Goal: Transaction & Acquisition: Book appointment/travel/reservation

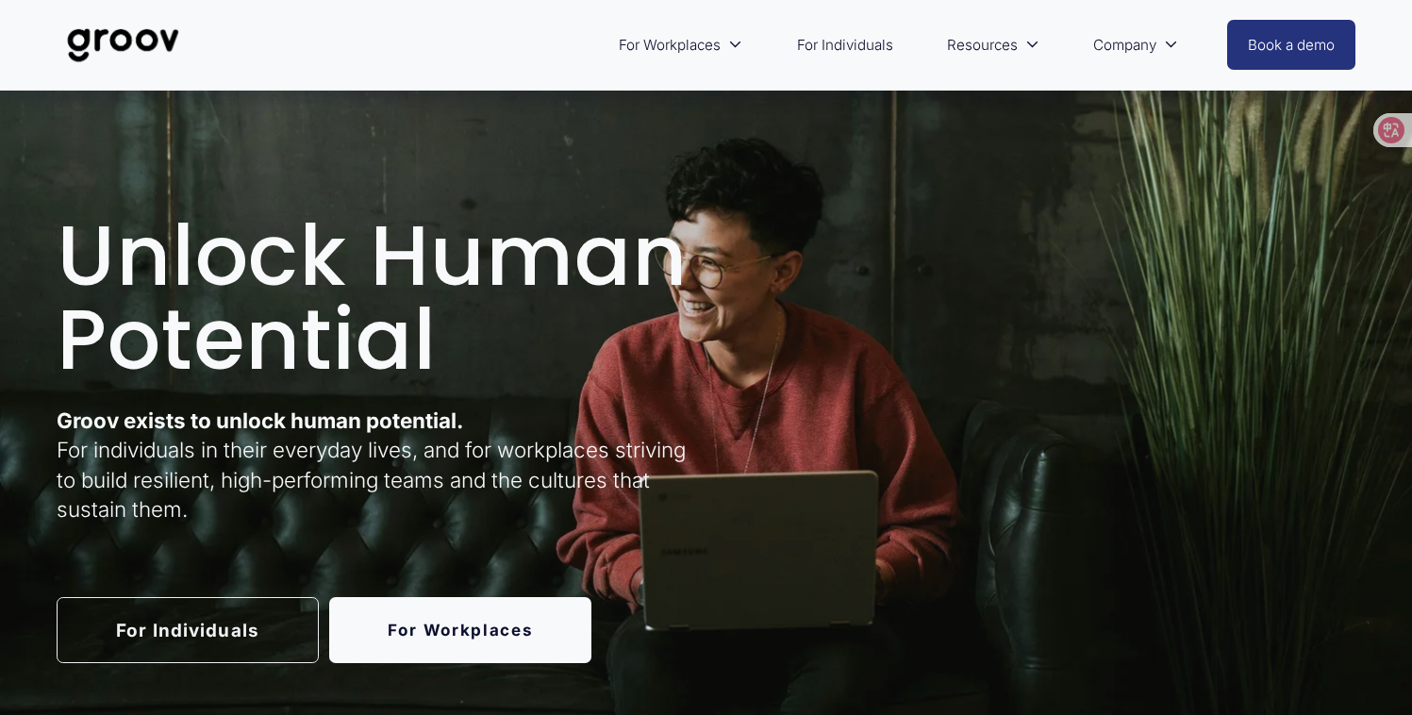
click at [635, 75] on div "For Workplaces Platform Overview Services Customer Stories" at bounding box center [622, 45] width 1131 height 62
click at [654, 46] on span "For Workplaces" at bounding box center [670, 44] width 102 height 25
click at [813, 52] on link "For Individuals" at bounding box center [845, 45] width 115 height 44
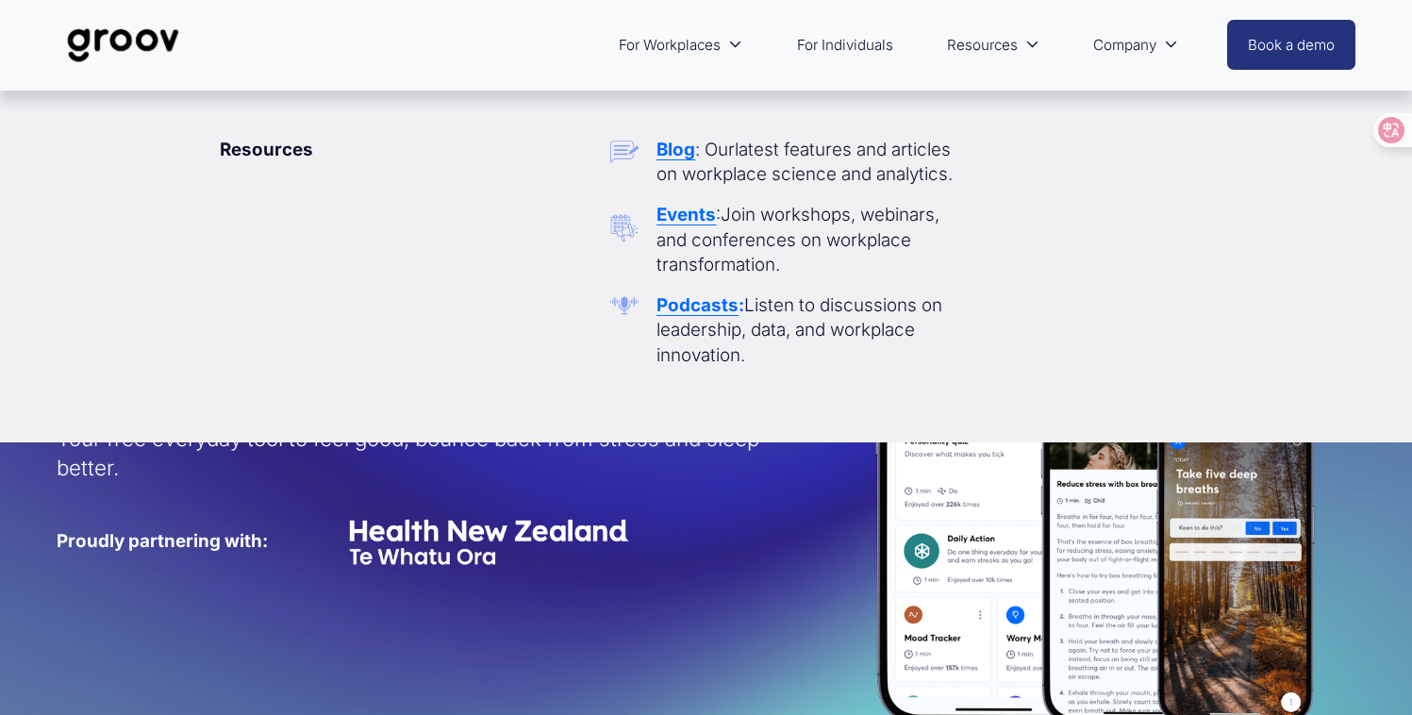
click at [990, 50] on span "Resources" at bounding box center [982, 44] width 71 height 25
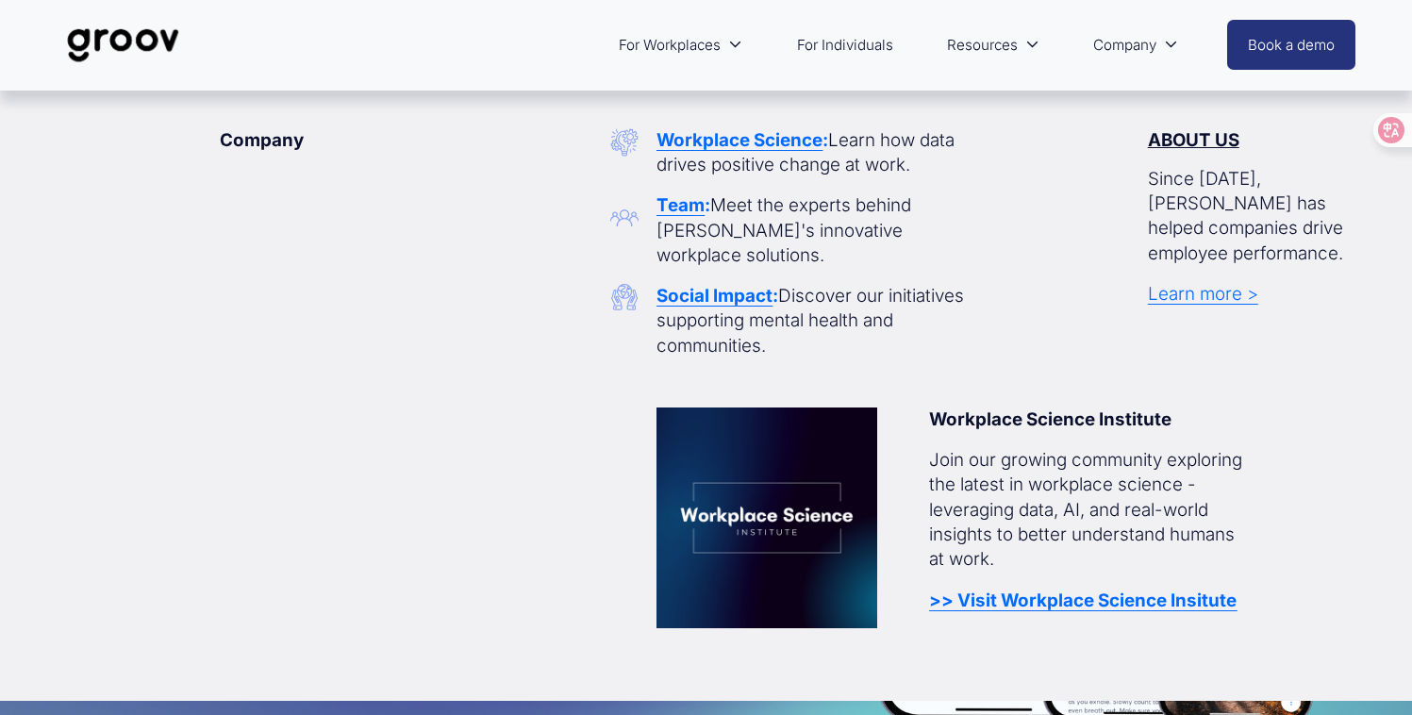
scroll to position [12, 0]
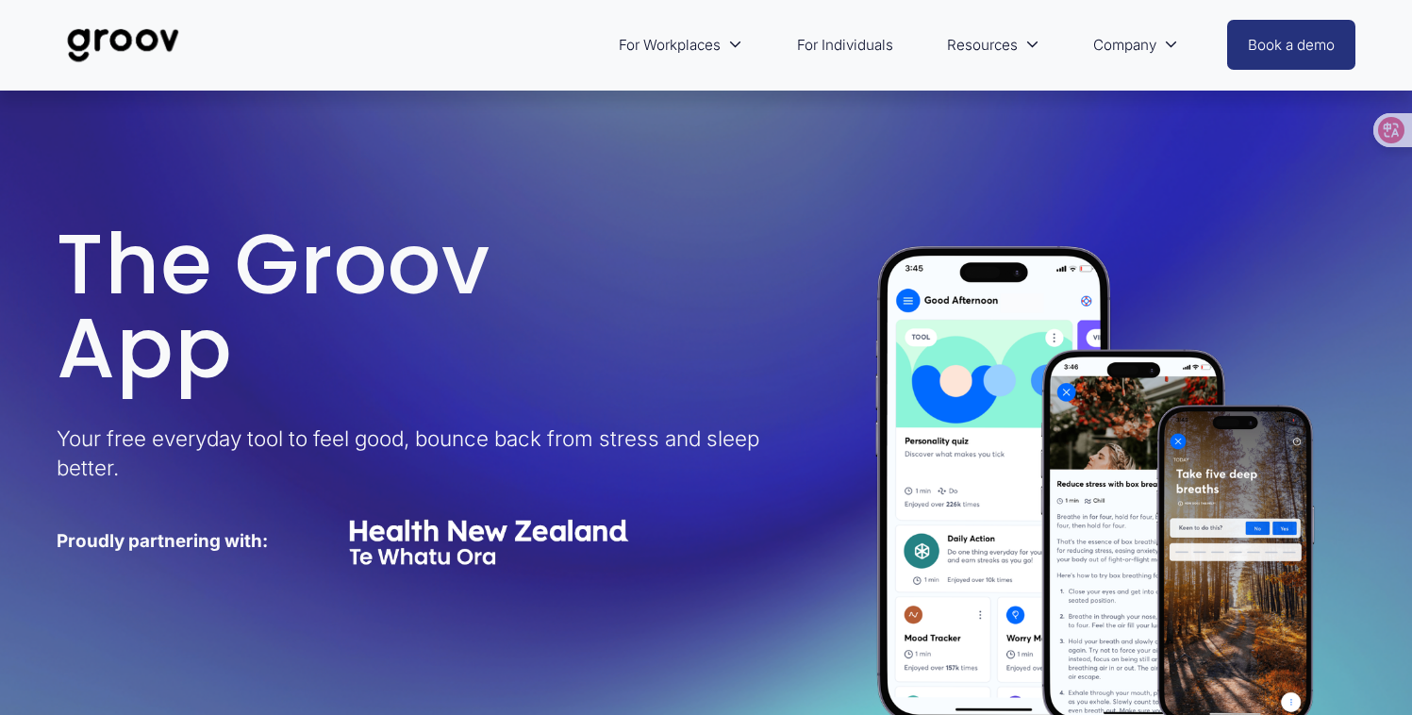
click at [701, 46] on span "For Workplaces" at bounding box center [670, 44] width 102 height 25
click at [0, 0] on link "Platform Overview" at bounding box center [0, 0] width 0 height 0
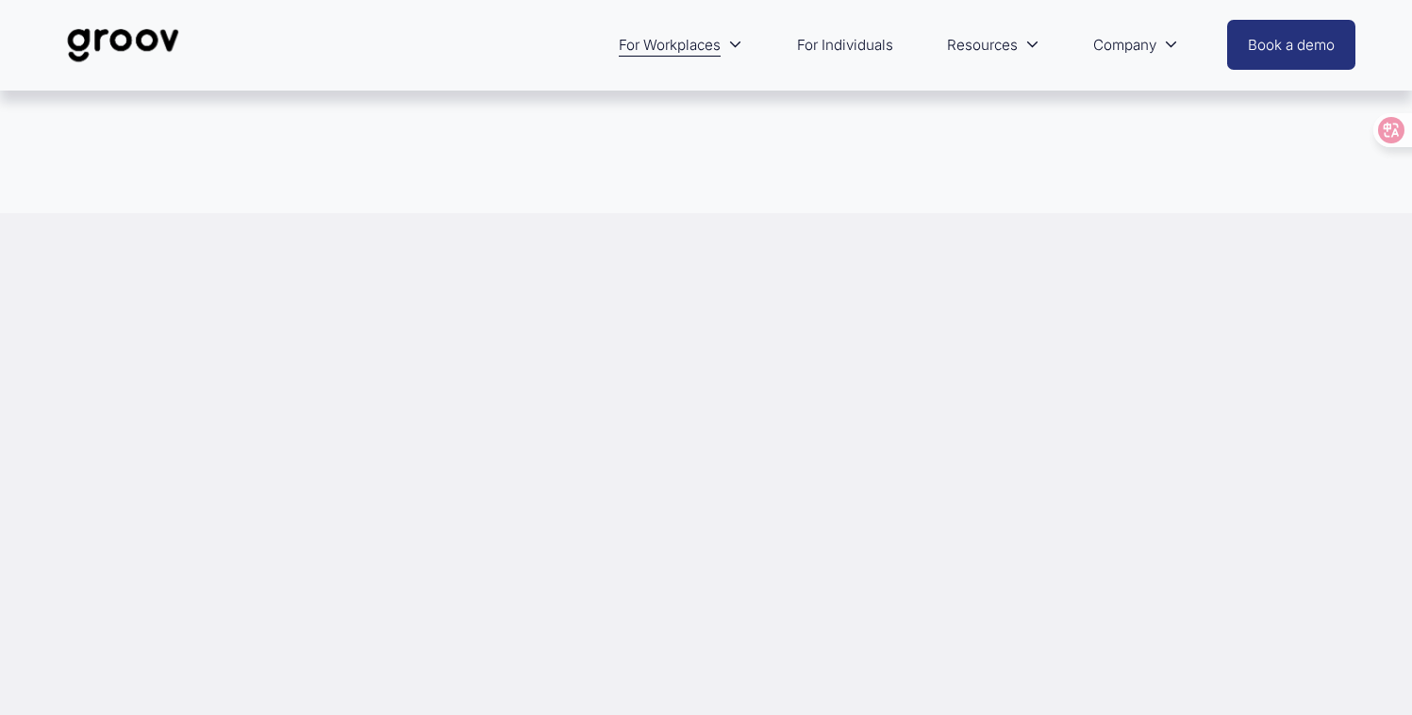
scroll to position [861, 0]
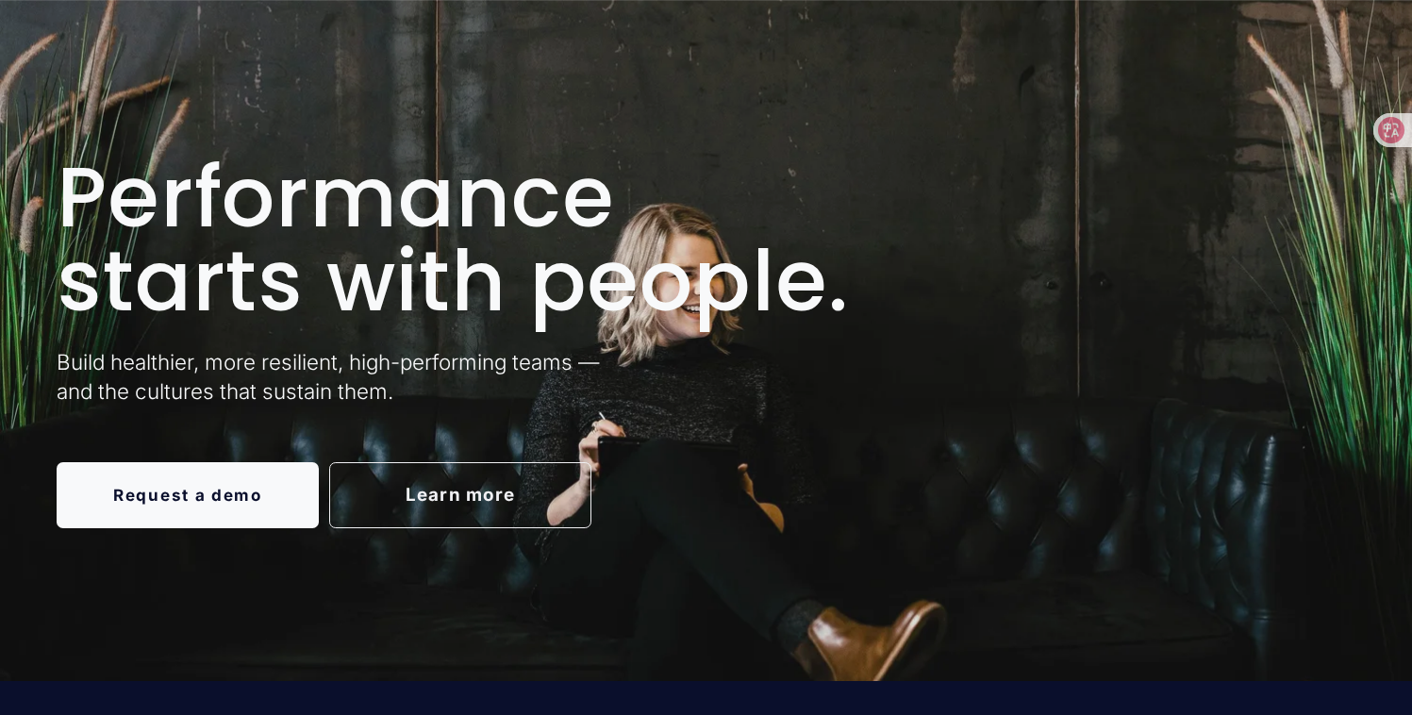
scroll to position [126, 0]
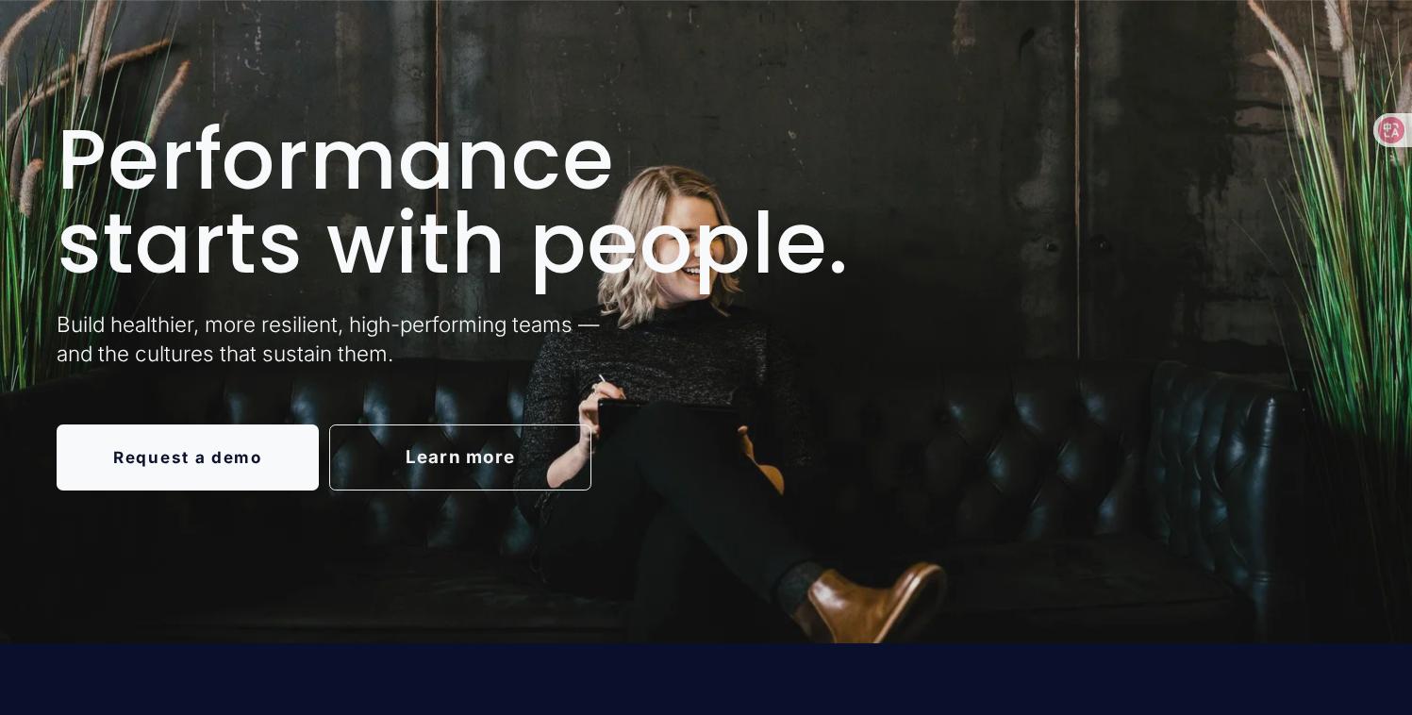
click at [460, 439] on link "Learn more" at bounding box center [460, 458] width 262 height 66
click at [169, 453] on link "Request a demo" at bounding box center [188, 458] width 262 height 66
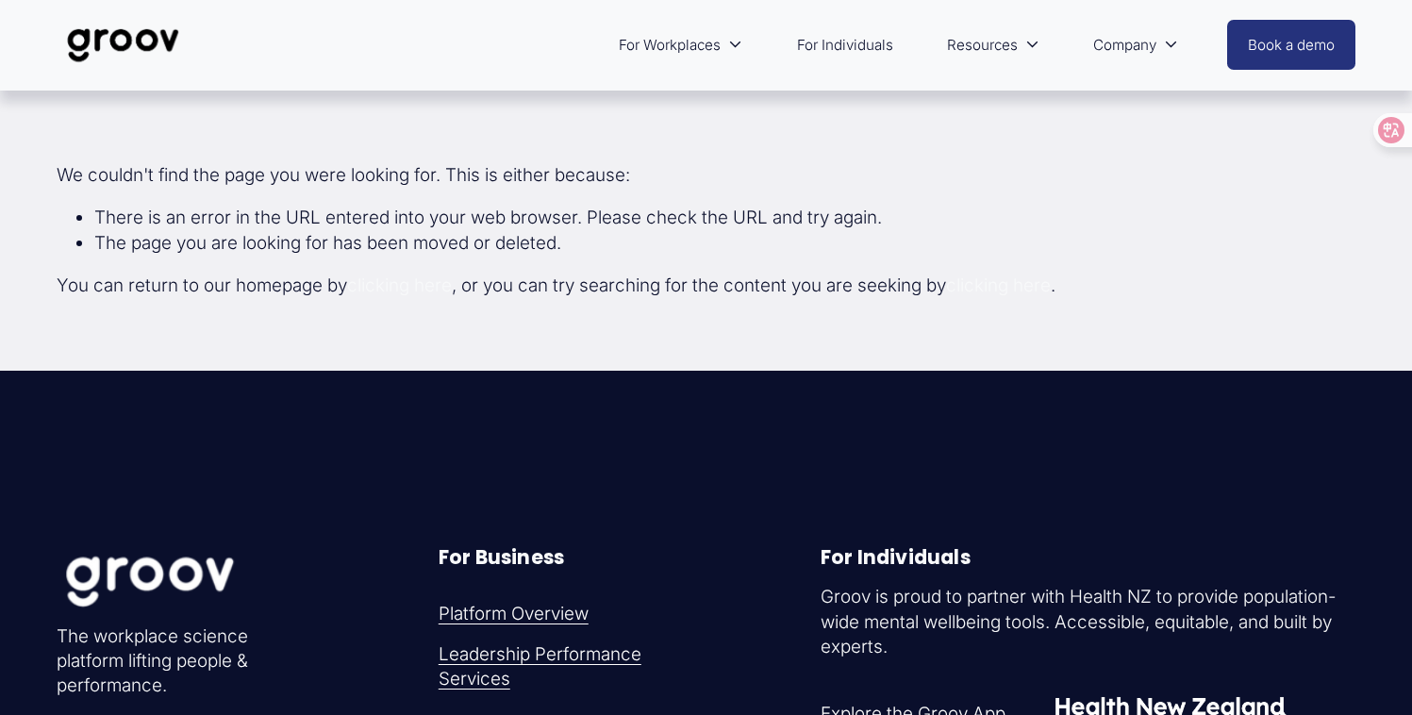
scroll to position [526, 0]
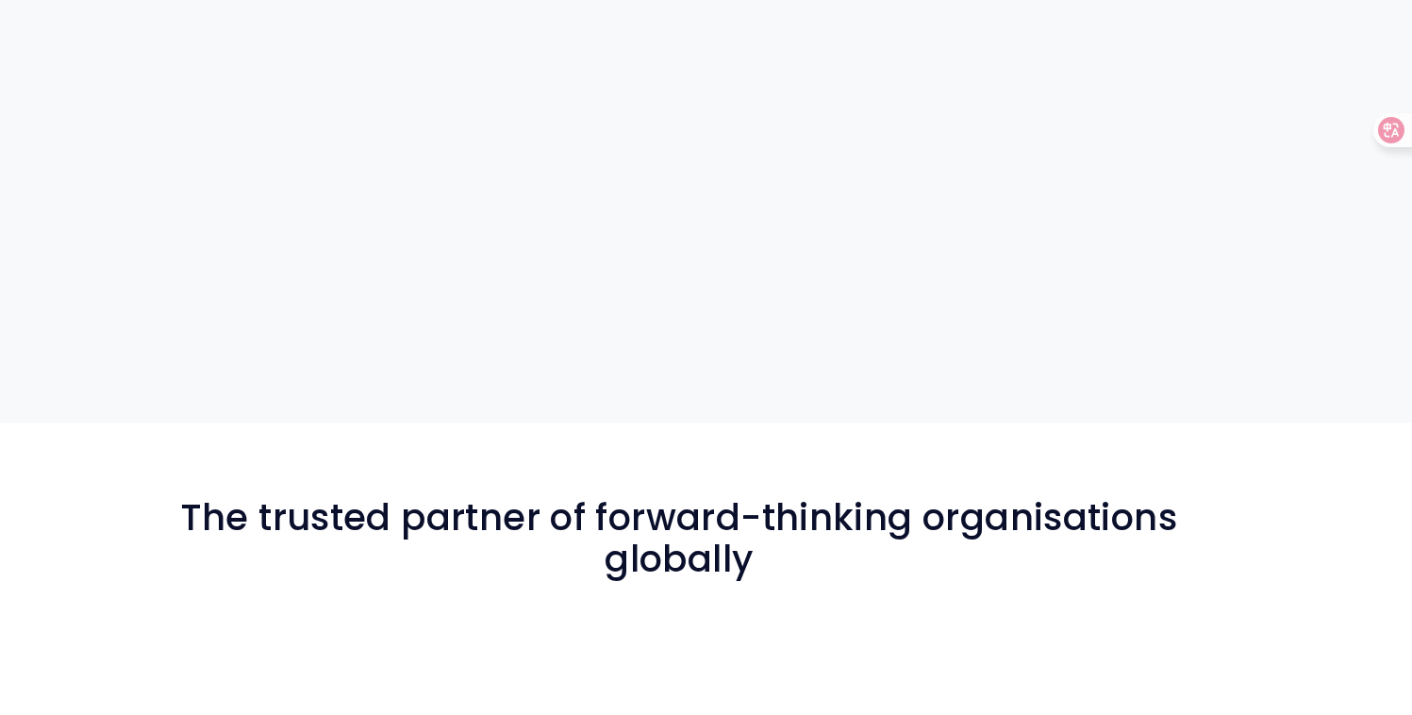
scroll to position [1185, 0]
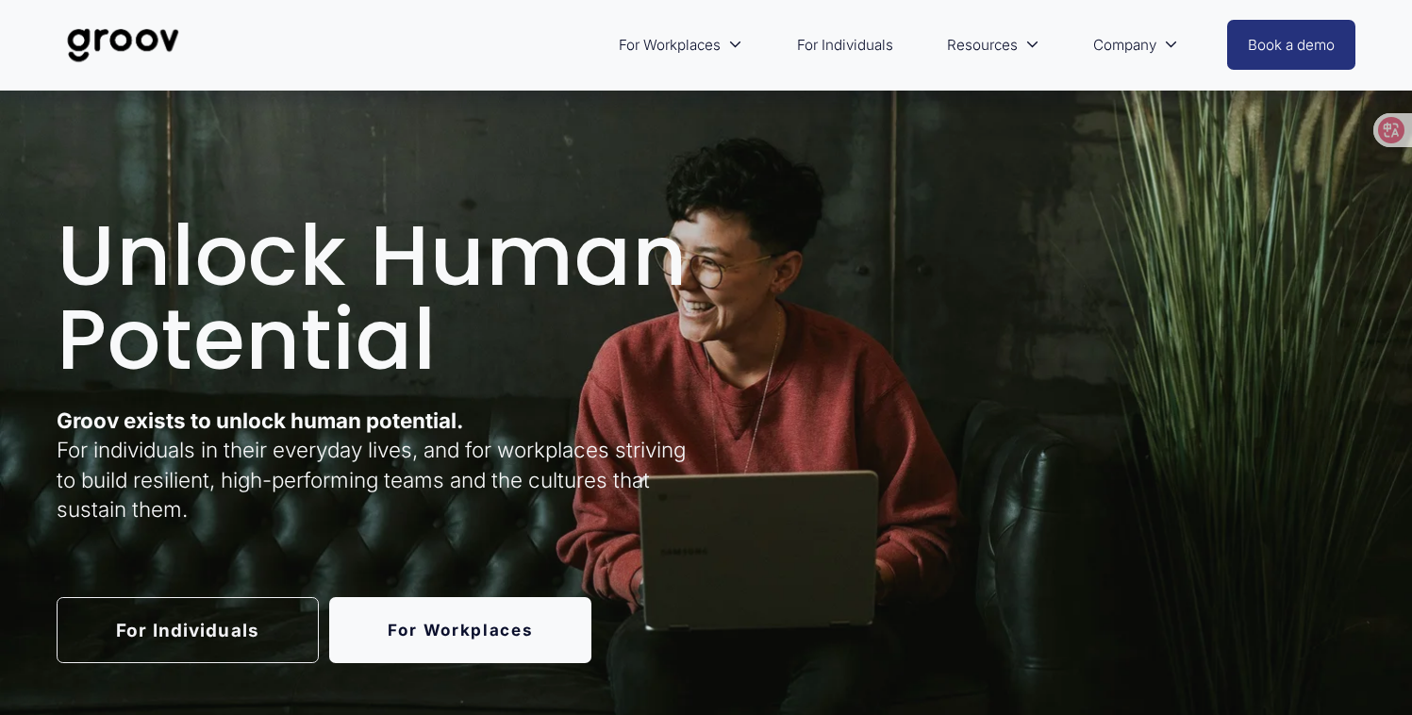
click at [813, 50] on link "For Individuals" at bounding box center [845, 45] width 115 height 44
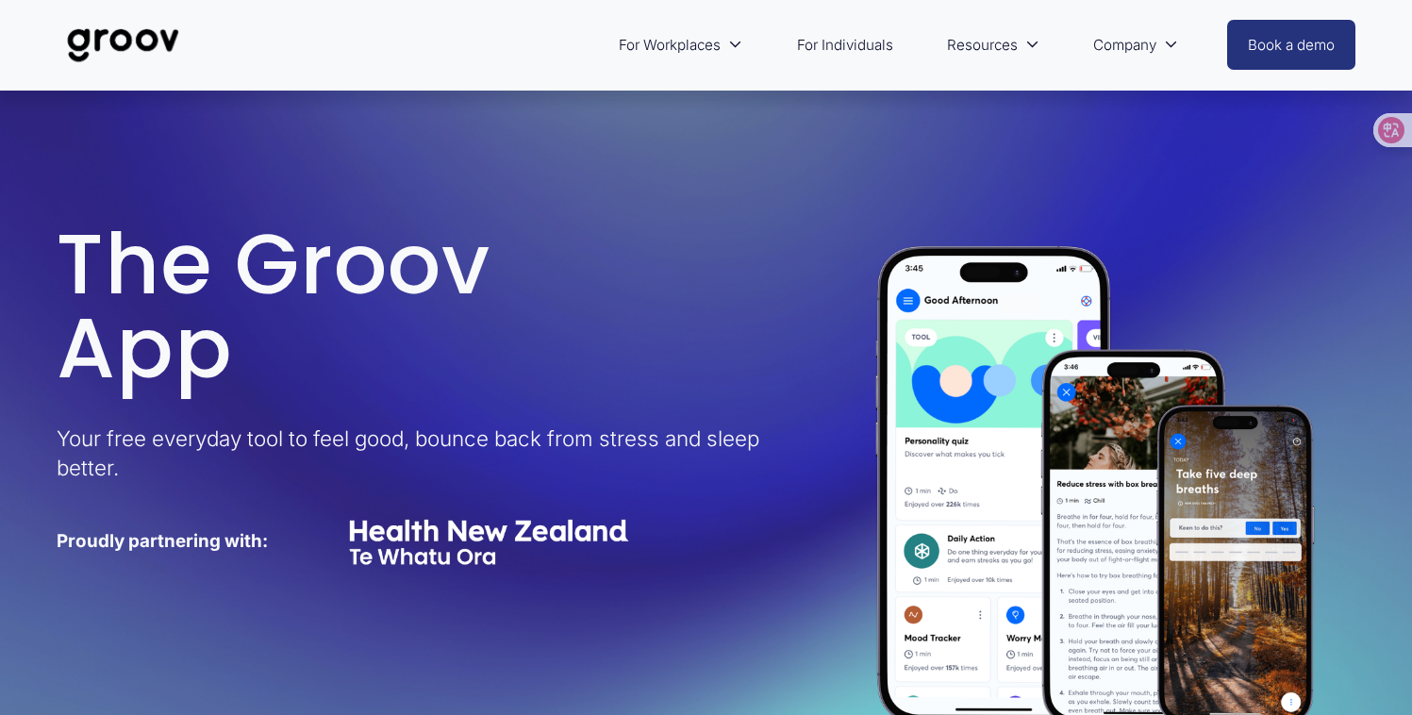
click at [709, 50] on span "For Workplaces" at bounding box center [670, 44] width 102 height 25
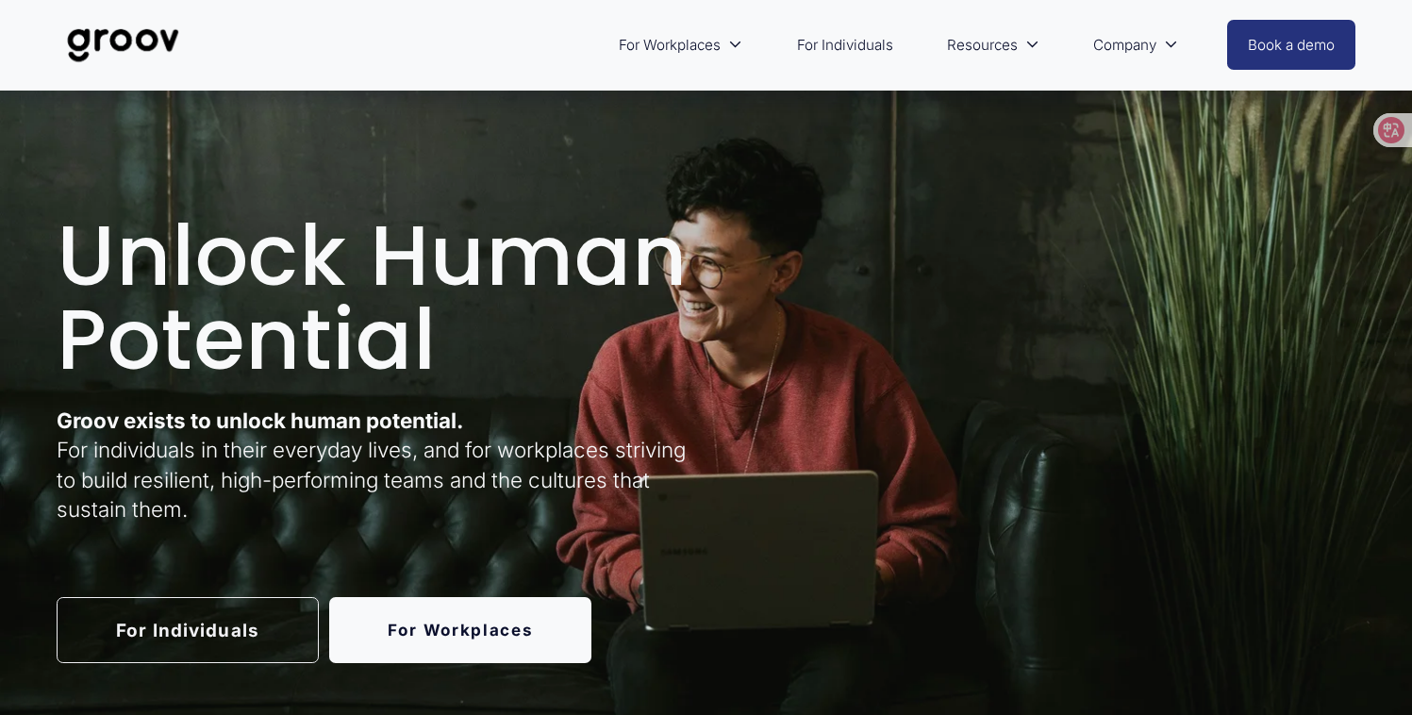
click at [134, 37] on img at bounding box center [123, 45] width 133 height 62
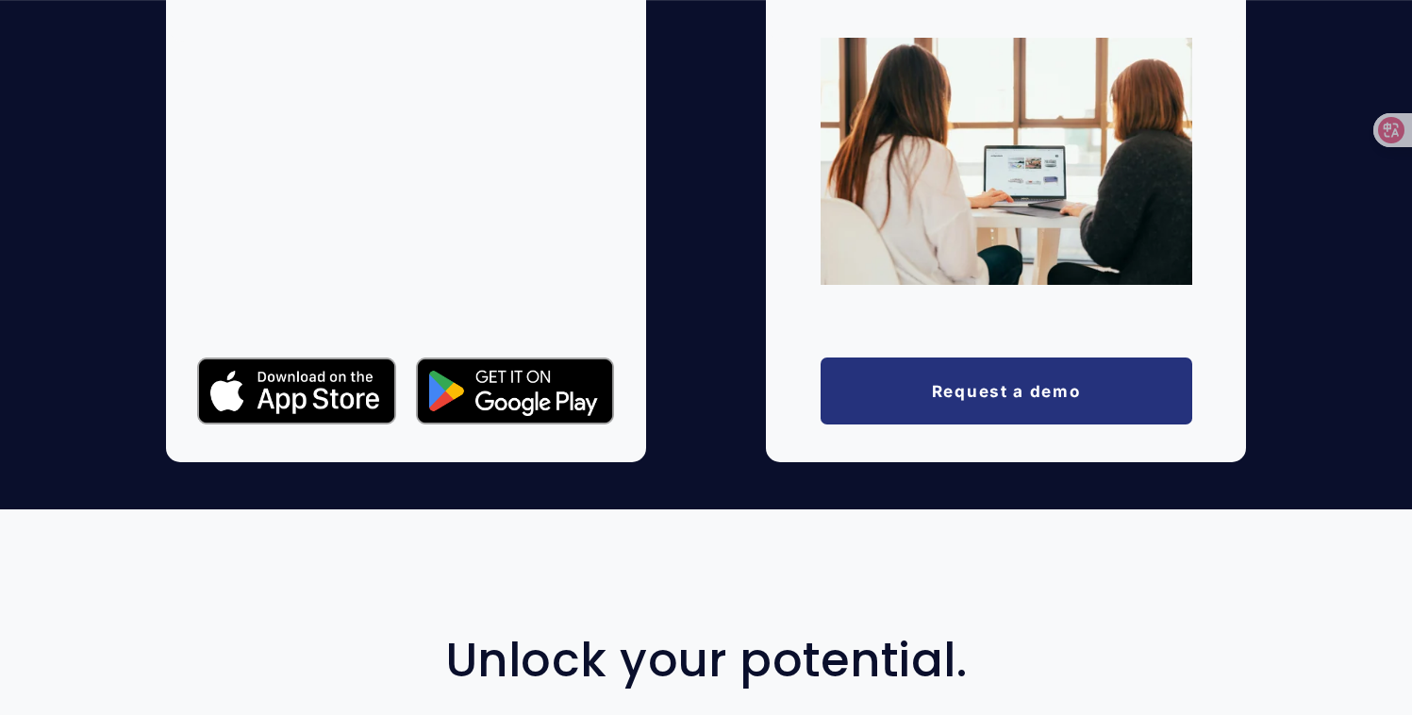
scroll to position [3110, 0]
